Goal: Check status: Check status

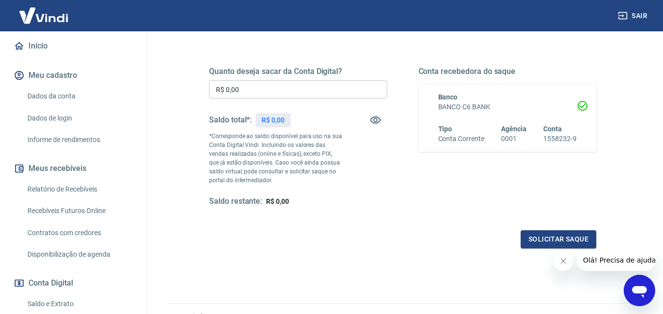
scroll to position [147, 0]
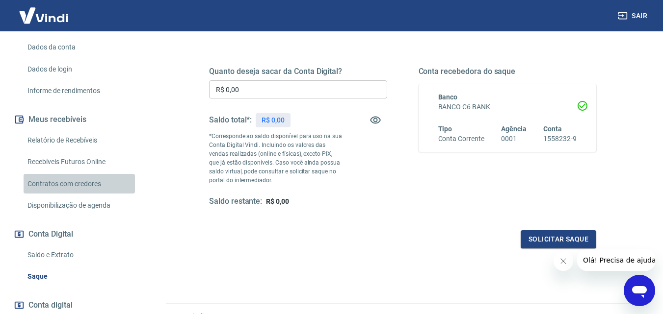
click at [89, 176] on link "Contratos com credores" at bounding box center [79, 184] width 111 height 20
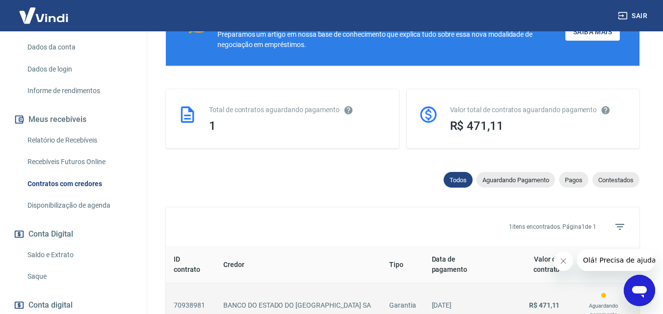
scroll to position [256, 0]
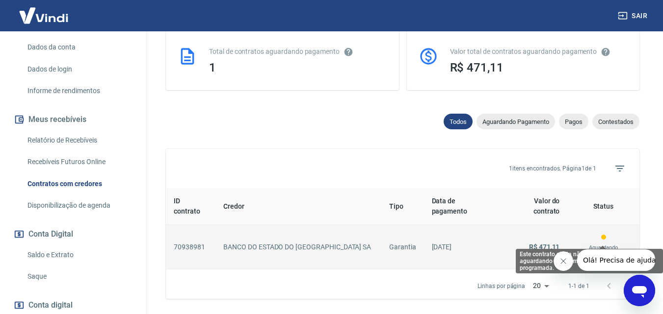
click at [597, 244] on p "Aguardando pagamento" at bounding box center [603, 253] width 56 height 18
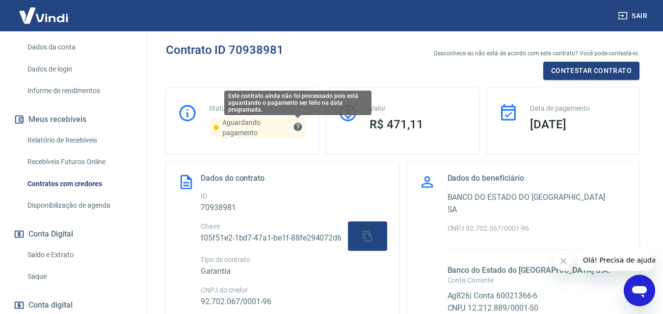
click at [299, 127] on icon "Este contrato ainda não foi processado pois está aguardando o pagamento ser fei…" at bounding box center [298, 127] width 10 height 10
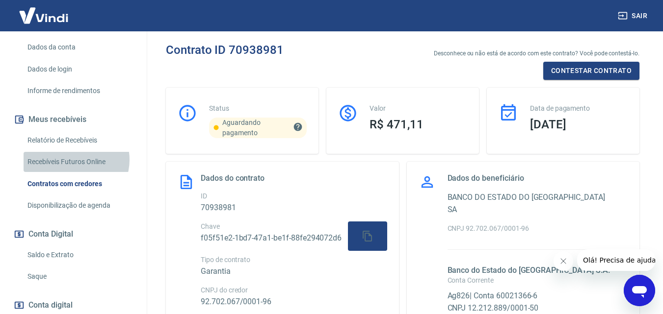
click at [74, 152] on link "Recebíveis Futuros Online" at bounding box center [79, 162] width 111 height 20
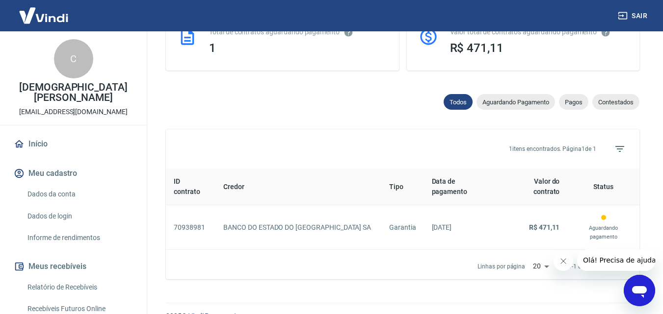
scroll to position [178, 0]
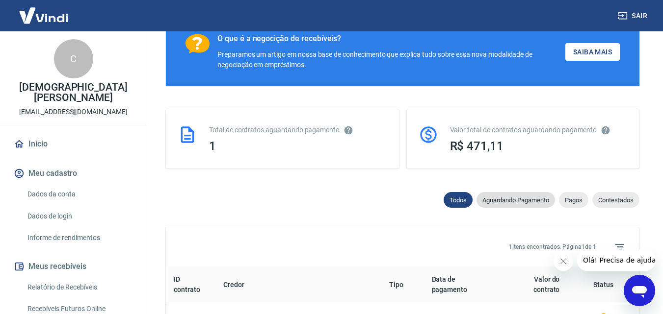
click at [502, 204] on div "Aguardando Pagamento" at bounding box center [515, 200] width 78 height 16
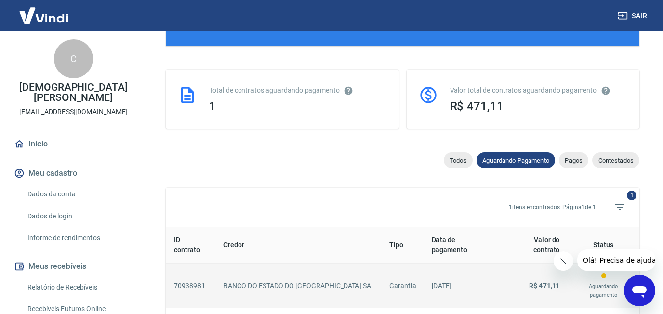
scroll to position [276, 0]
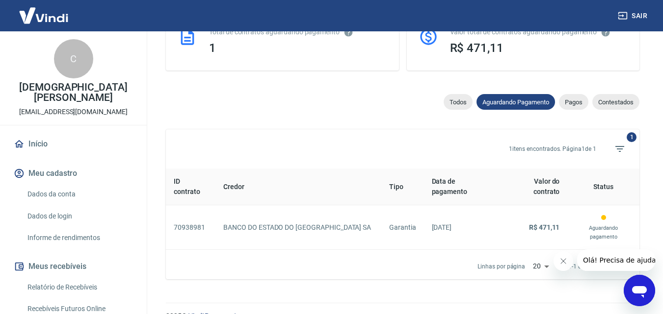
click at [580, 104] on span "Pagos" at bounding box center [573, 102] width 29 height 7
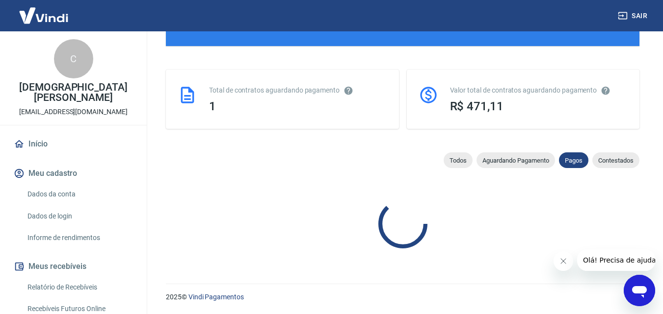
scroll to position [276, 0]
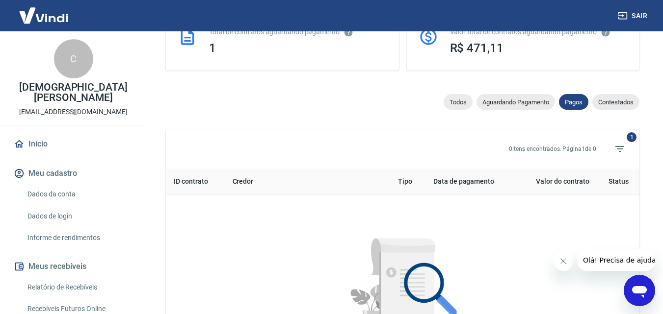
click at [604, 104] on span "Contestados" at bounding box center [615, 102] width 47 height 7
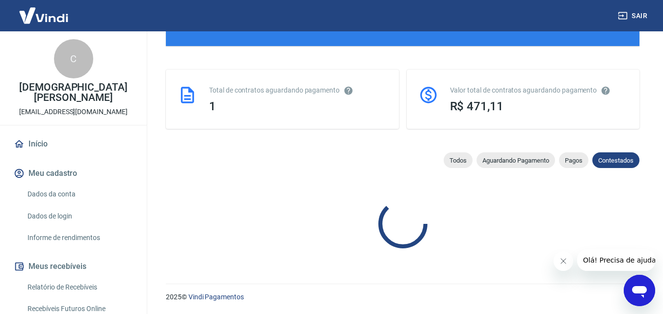
scroll to position [217, 0]
click at [522, 164] on span "Aguardando Pagamento" at bounding box center [515, 160] width 78 height 7
select select "waiting_payment"
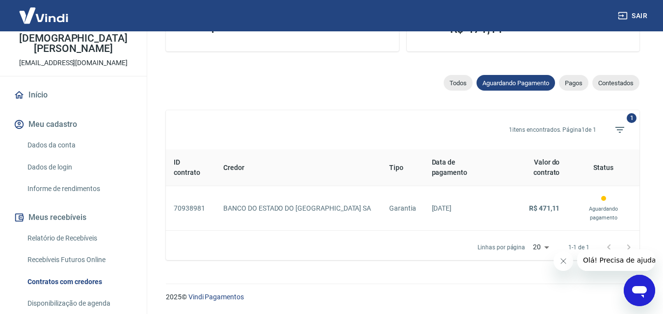
scroll to position [276, 0]
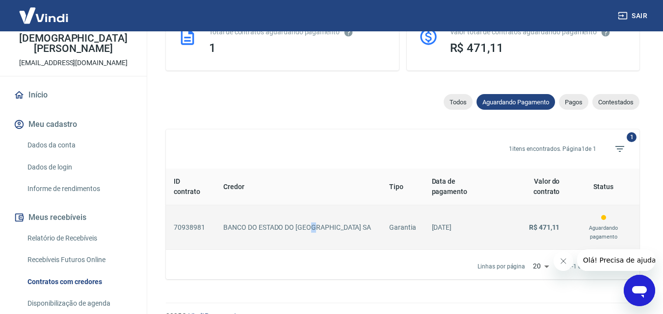
drag, startPoint x: 311, startPoint y: 212, endPoint x: 316, endPoint y: 214, distance: 5.7
click at [316, 223] on p "BANCO DO ESTADO DO [GEOGRAPHIC_DATA] SA" at bounding box center [298, 228] width 150 height 10
